Goal: Check status: Check status

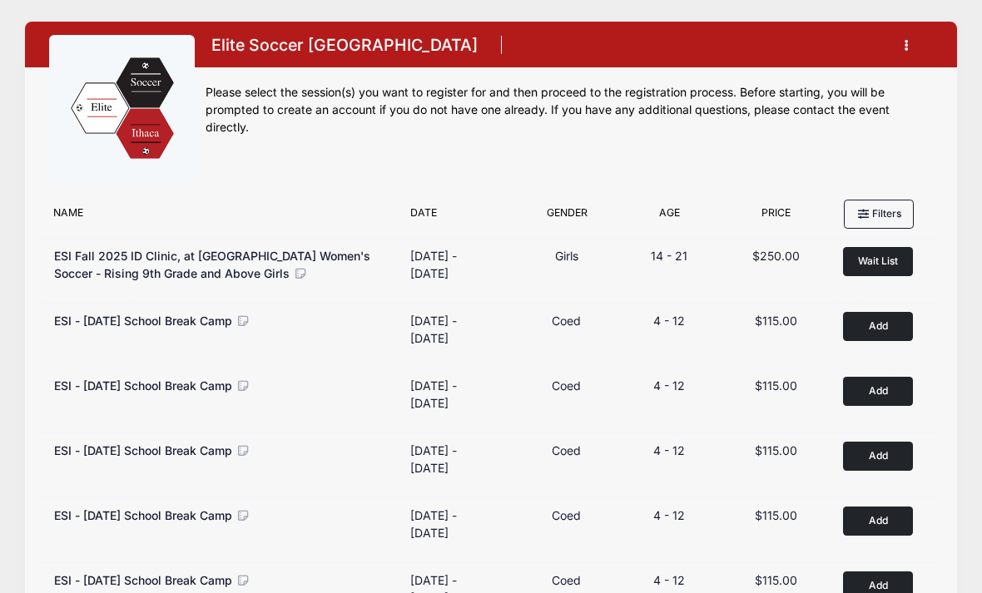
click at [912, 57] on button "button" at bounding box center [910, 45] width 45 height 29
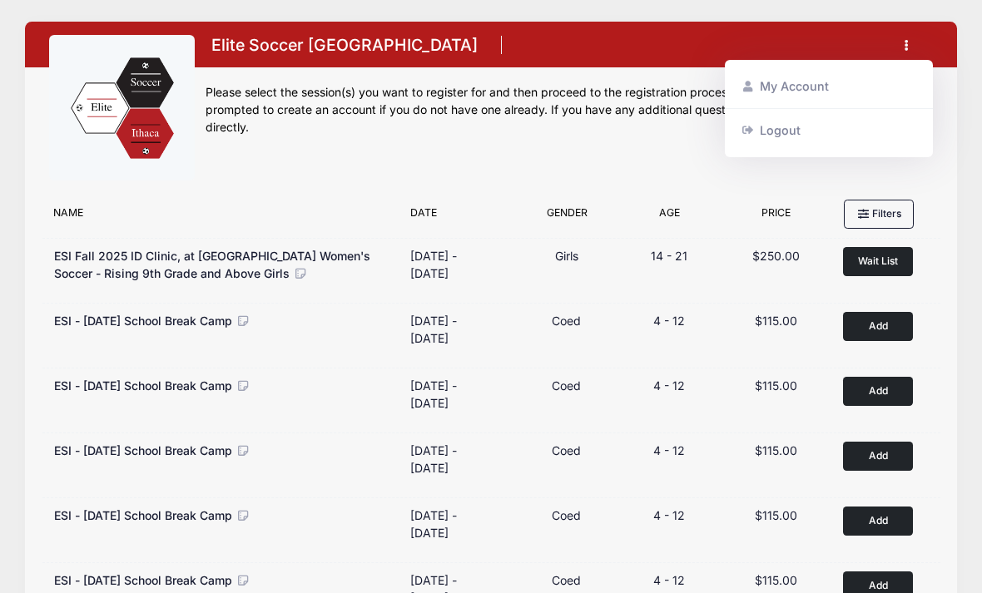
click at [814, 88] on link "My Account" at bounding box center [829, 87] width 192 height 32
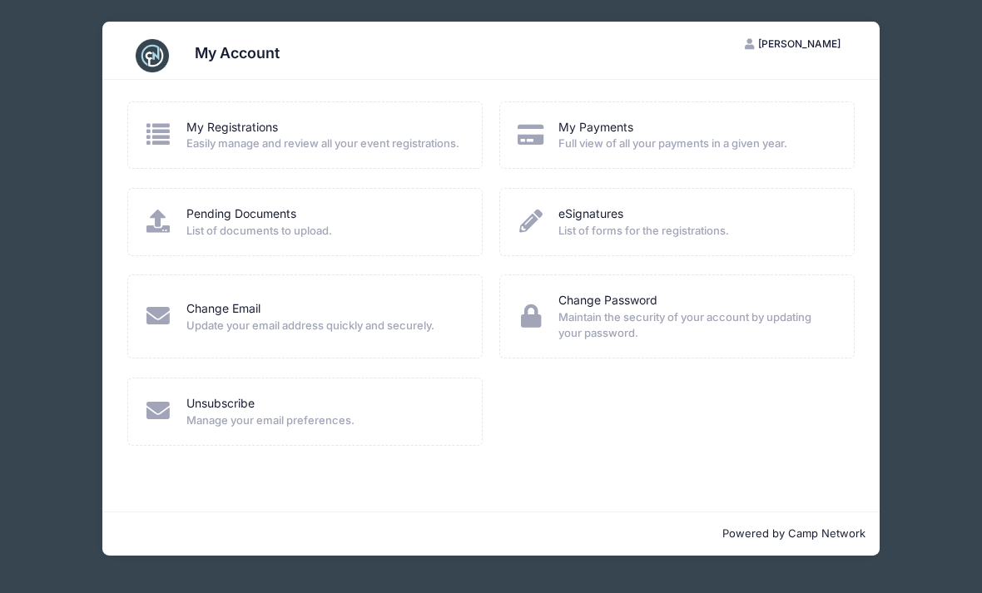
click at [318, 142] on span "Easily manage and review all your event registrations." at bounding box center [323, 144] width 274 height 17
click at [190, 143] on span "Easily manage and review all your event registrations." at bounding box center [323, 144] width 274 height 17
click at [262, 152] on span "Easily manage and review all your event registrations." at bounding box center [323, 144] width 274 height 17
click at [305, 140] on span "Easily manage and review all your event registrations." at bounding box center [323, 144] width 274 height 17
click at [609, 136] on link "My Payments" at bounding box center [595, 127] width 75 height 17
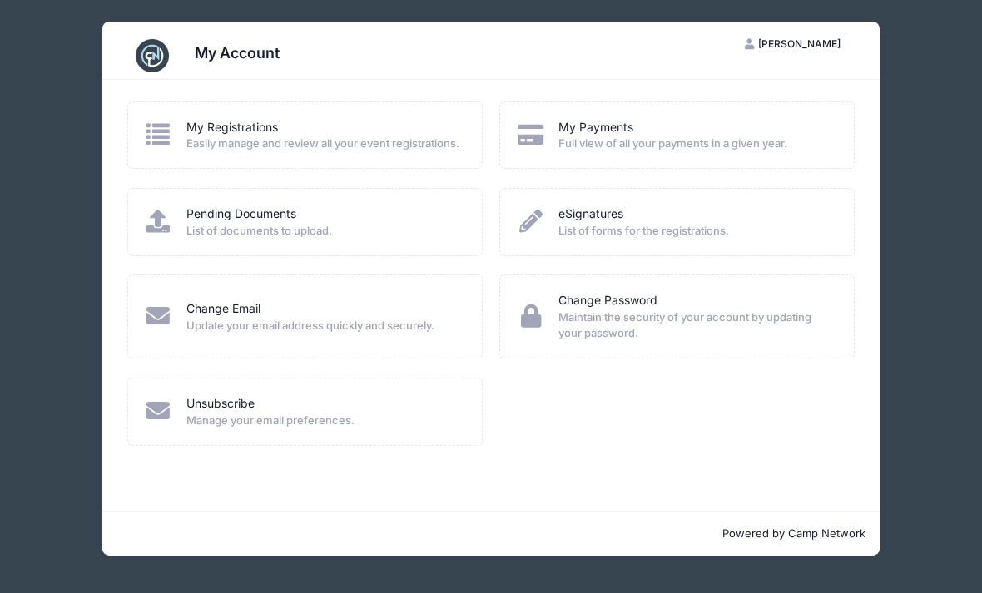
click at [232, 125] on link "My Registrations" at bounding box center [232, 127] width 92 height 17
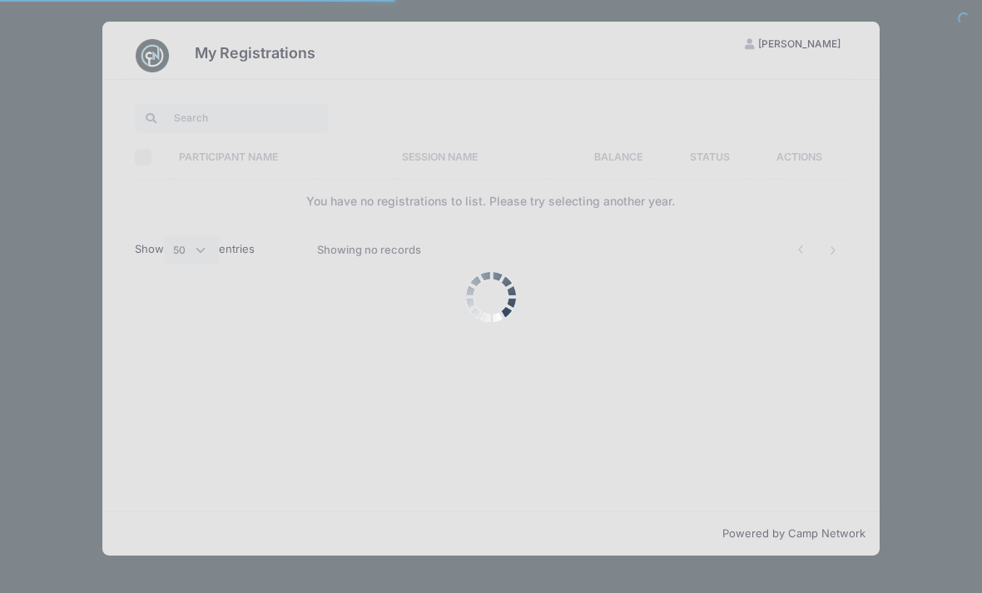
select select "50"
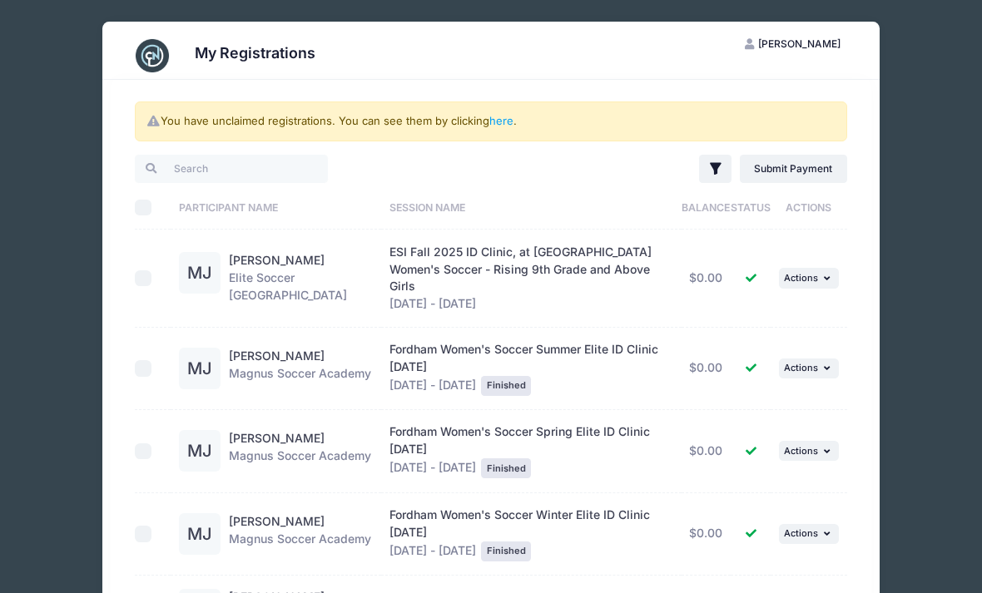
click at [820, 276] on button "... Actions" at bounding box center [809, 278] width 60 height 20
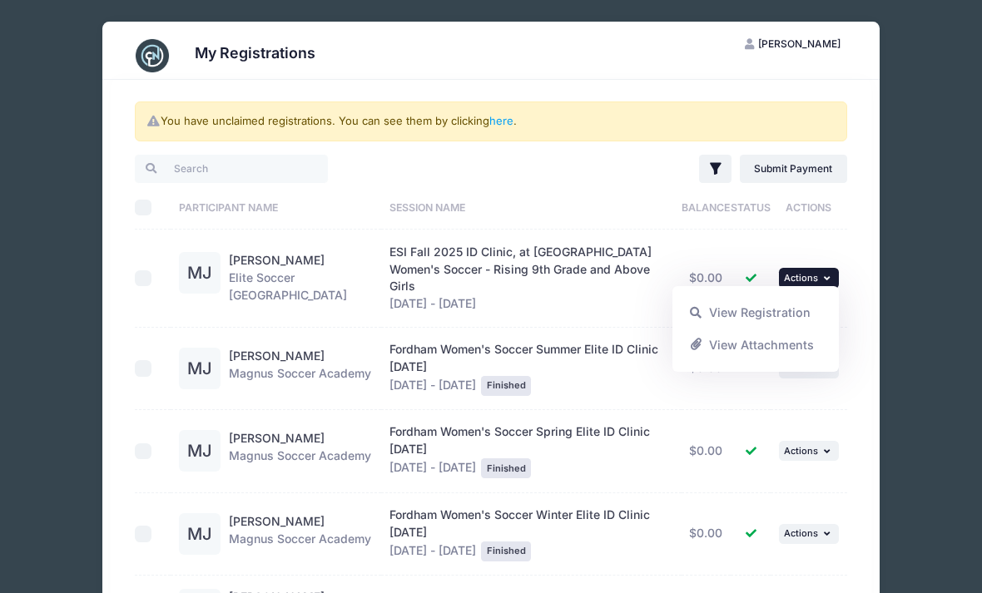
click at [745, 310] on link "View Registration" at bounding box center [756, 313] width 151 height 32
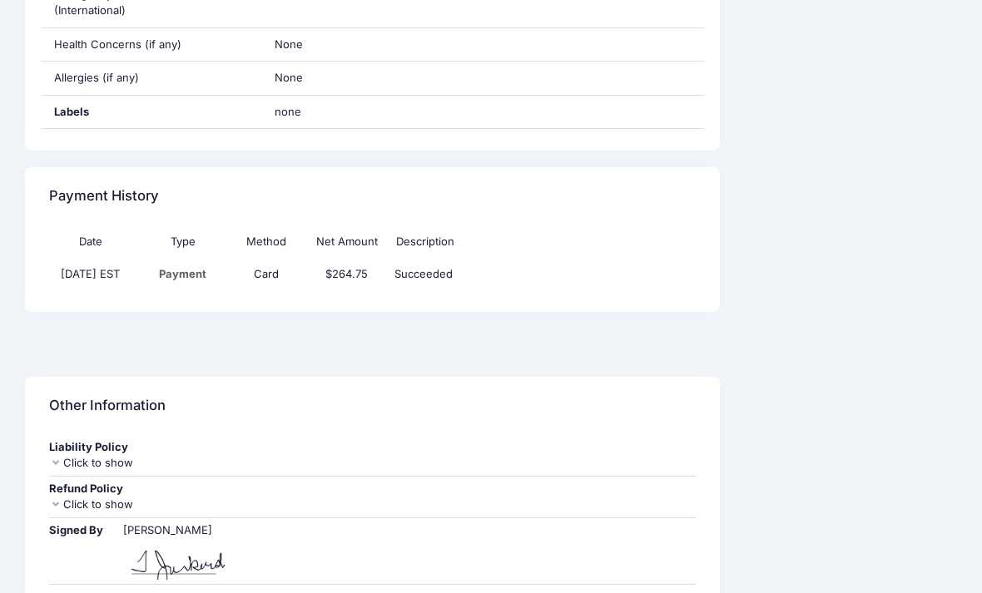
scroll to position [1419, 0]
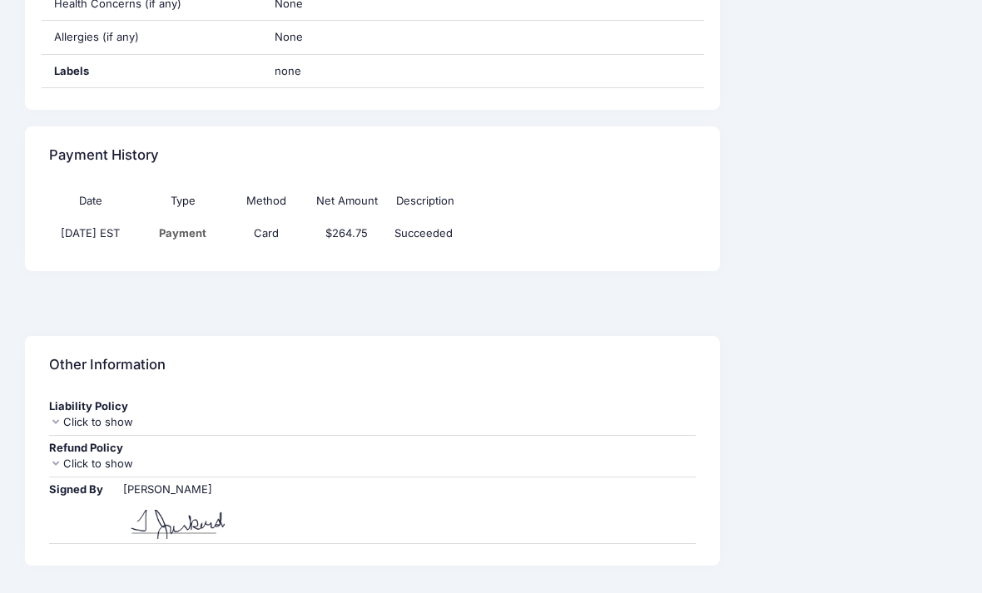
click at [110, 456] on div "Click to show" at bounding box center [372, 464] width 646 height 17
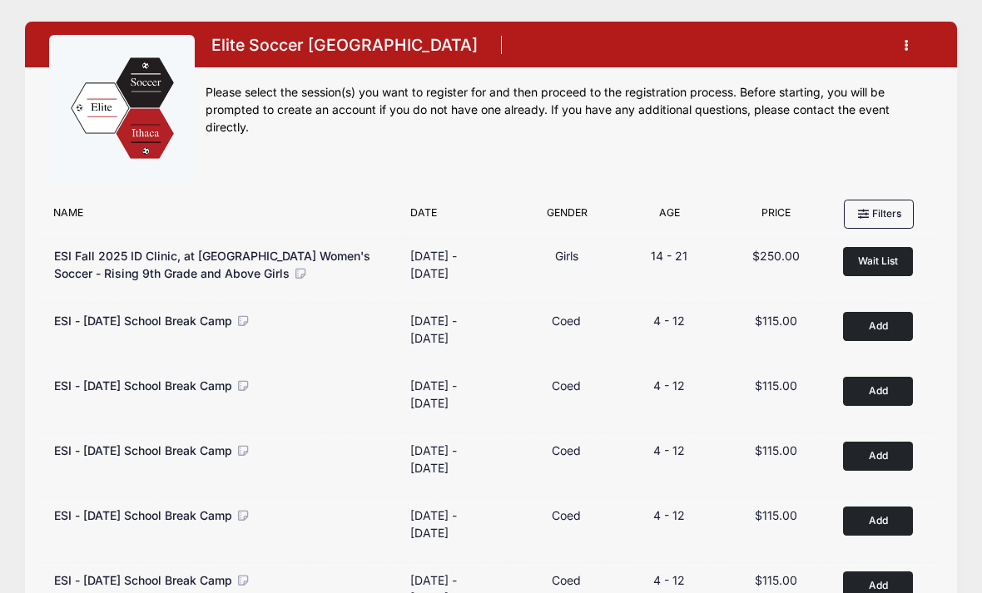
click at [909, 43] on button "button" at bounding box center [910, 45] width 45 height 29
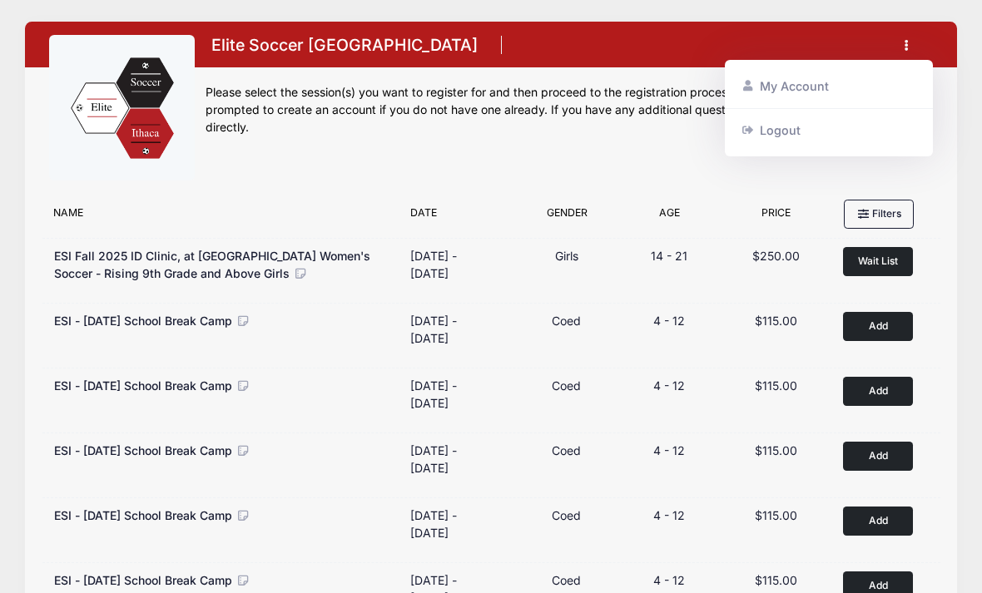
click at [814, 87] on link "My Account" at bounding box center [829, 87] width 192 height 32
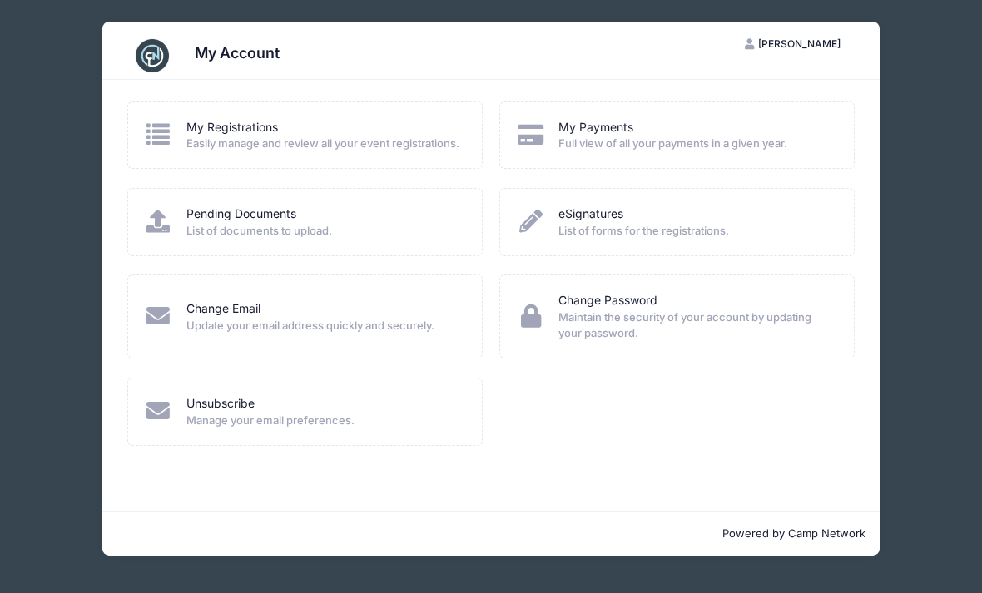
click at [236, 131] on link "My Registrations" at bounding box center [232, 127] width 92 height 17
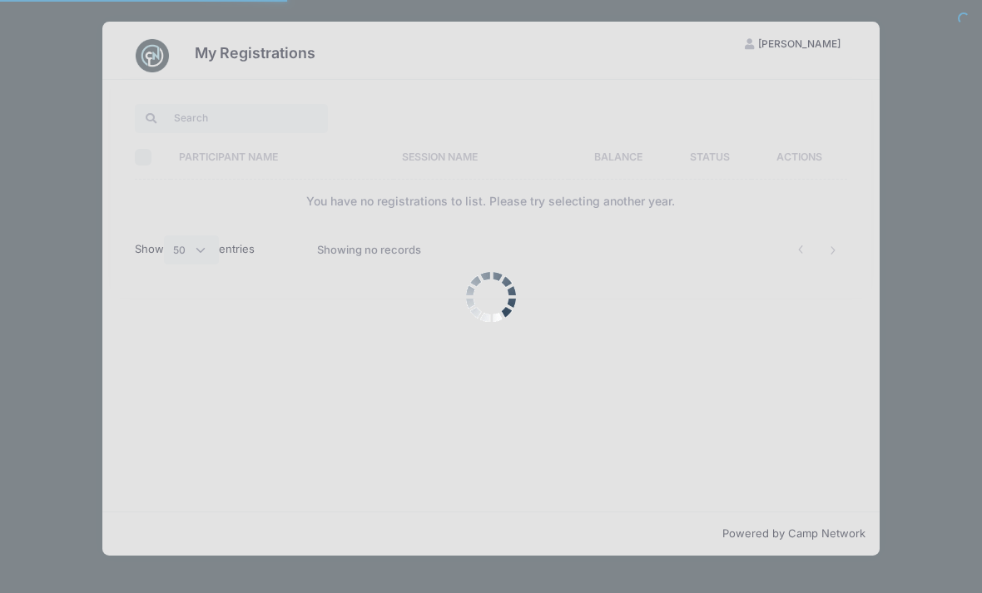
select select "50"
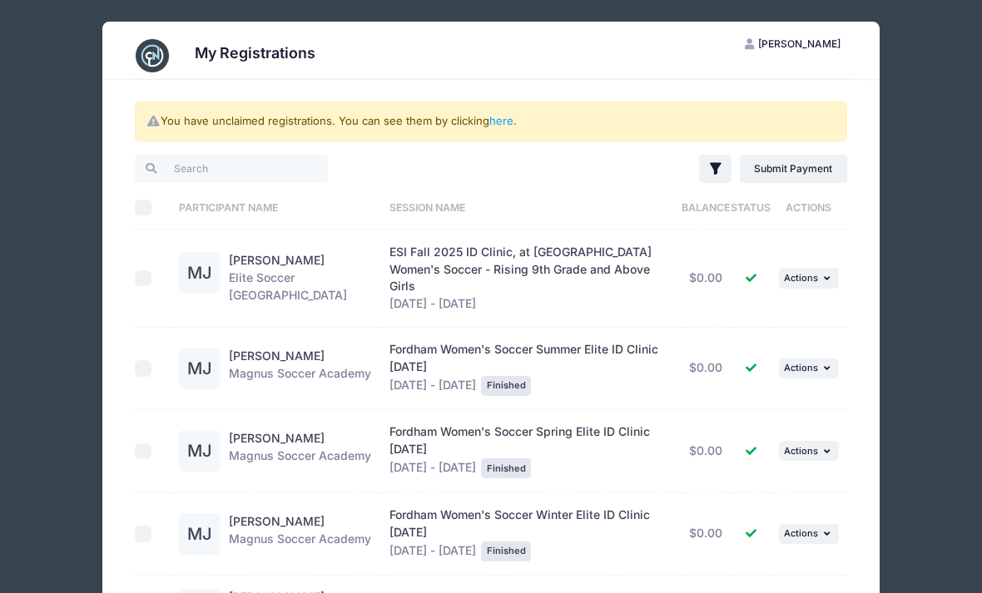
click at [810, 284] on button "... Actions" at bounding box center [809, 278] width 60 height 20
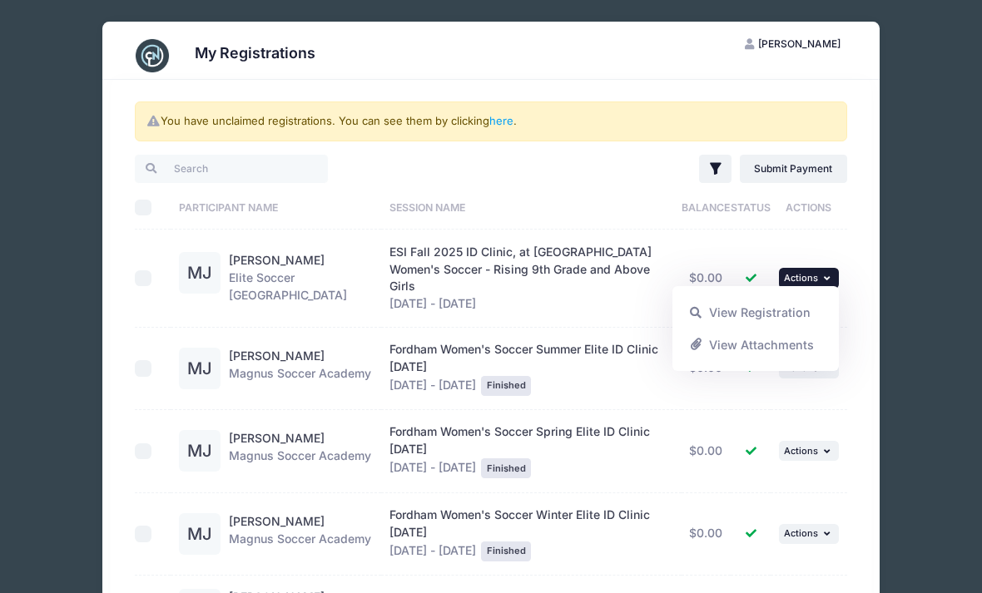
click at [757, 308] on link "View Registration" at bounding box center [756, 313] width 151 height 32
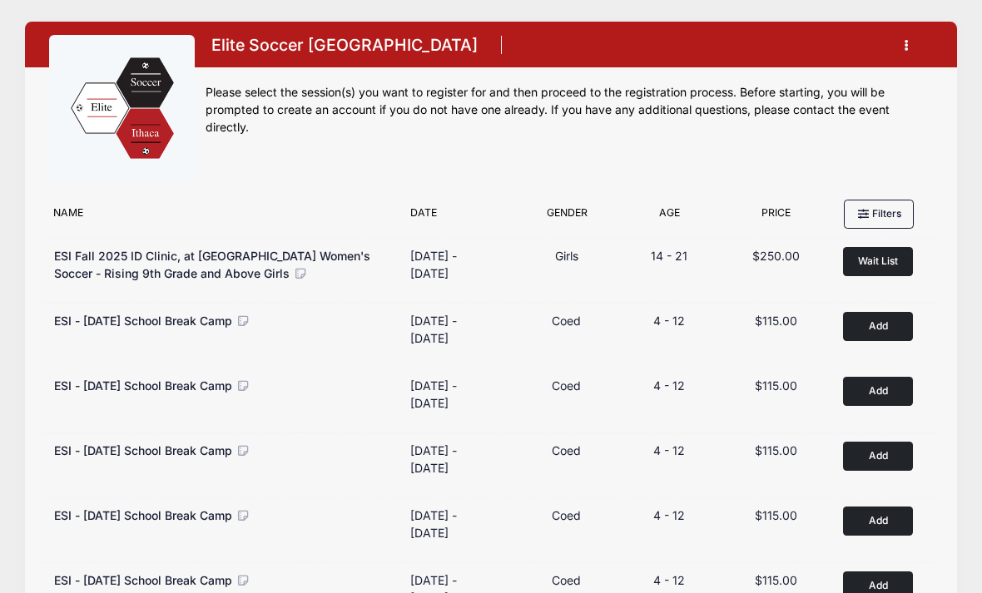
click at [208, 265] on span "ESI Fall 2025 ID Clinic, at [GEOGRAPHIC_DATA] Women's Soccer - Rising 9th Grade…" at bounding box center [212, 265] width 316 height 32
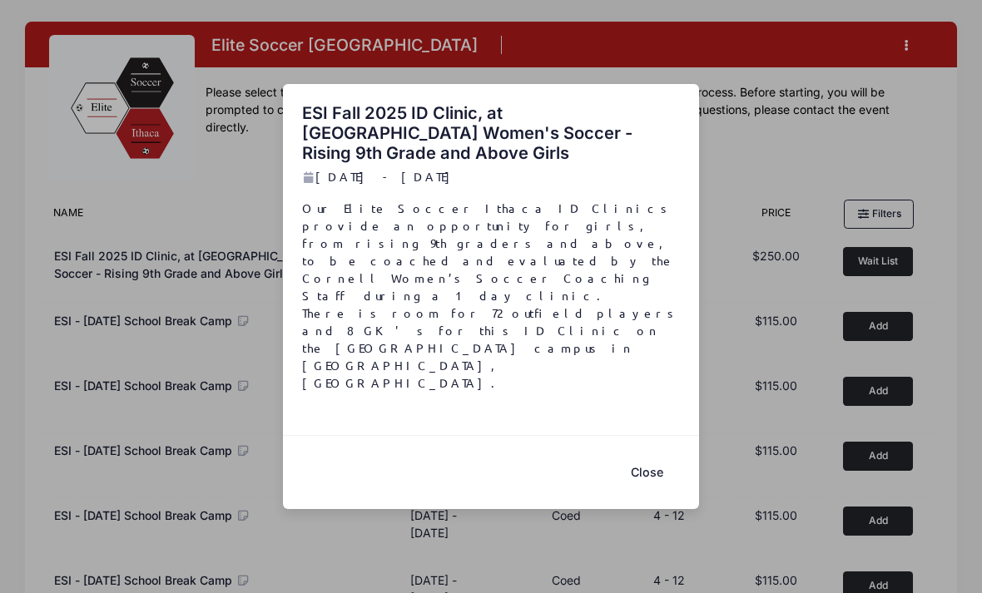
click at [647, 454] on button "Close" at bounding box center [646, 472] width 67 height 36
